Goal: Find specific page/section: Find specific page/section

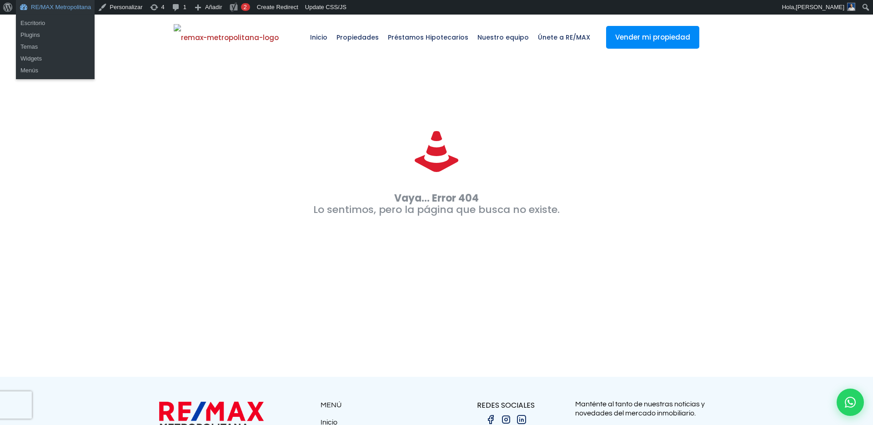
click at [52, 10] on link "RE/MAX Metropolitana" at bounding box center [55, 7] width 79 height 15
